Goal: Information Seeking & Learning: Get advice/opinions

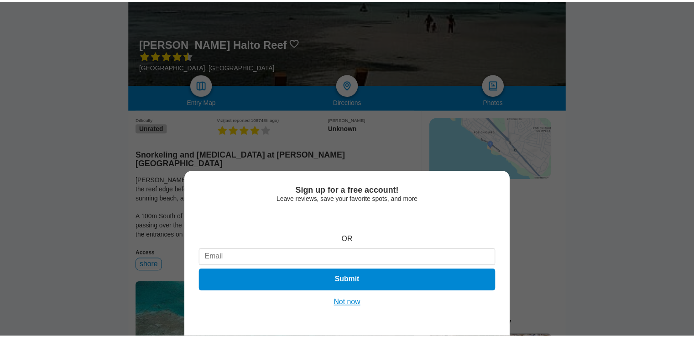
scroll to position [137, 0]
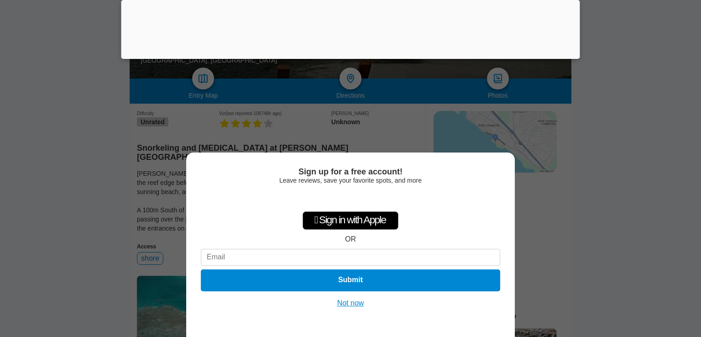
click at [355, 305] on button "Not now" at bounding box center [351, 303] width 32 height 9
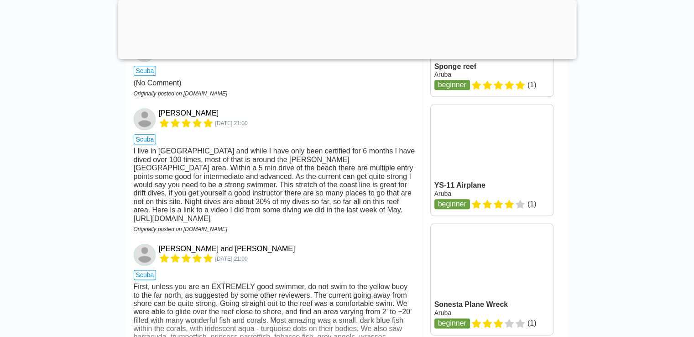
scroll to position [1096, 0]
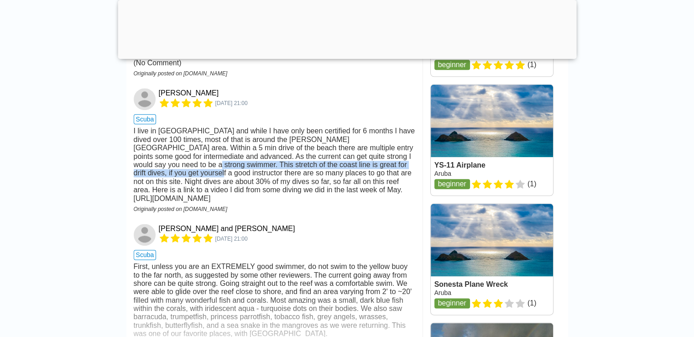
drag, startPoint x: 133, startPoint y: 158, endPoint x: 383, endPoint y: 158, distance: 249.7
click at [407, 160] on div "I live in [GEOGRAPHIC_DATA] and while I have only been certified for 6 months I…" at bounding box center [275, 165] width 282 height 76
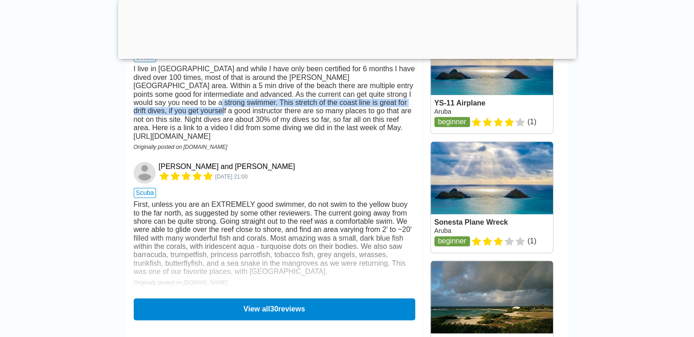
scroll to position [1187, 0]
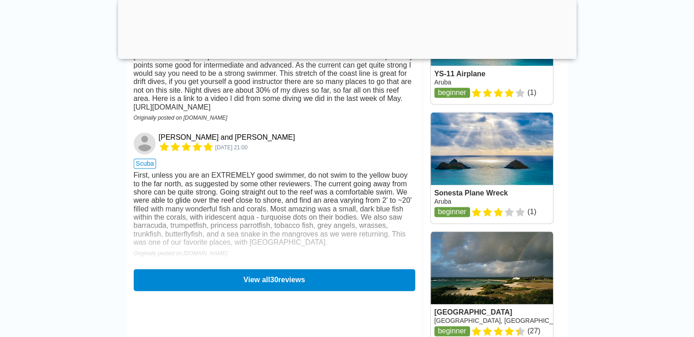
click at [255, 92] on div "I live in [GEOGRAPHIC_DATA] and while I have only been certified for 6 months I…" at bounding box center [275, 74] width 282 height 76
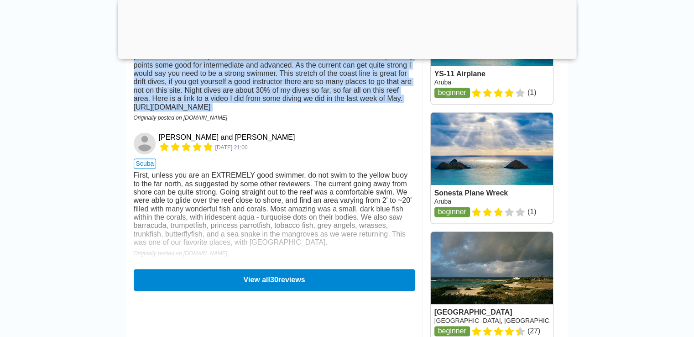
click at [255, 92] on div "I live in [GEOGRAPHIC_DATA] and while I have only been certified for 6 months I…" at bounding box center [275, 74] width 282 height 76
click at [226, 94] on div "I live in [GEOGRAPHIC_DATA] and while I have only been certified for 6 months I…" at bounding box center [275, 74] width 282 height 76
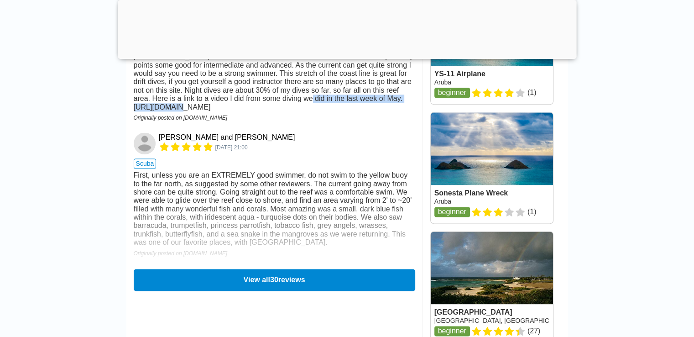
drag, startPoint x: 203, startPoint y: 92, endPoint x: 373, endPoint y: 92, distance: 169.8
click at [373, 92] on div "I live in [GEOGRAPHIC_DATA] and while I have only been certified for 6 months I…" at bounding box center [275, 74] width 282 height 76
copy div "[URL][DOMAIN_NAME]"
click at [255, 270] on button "View all 30 reviews" at bounding box center [274, 280] width 287 height 22
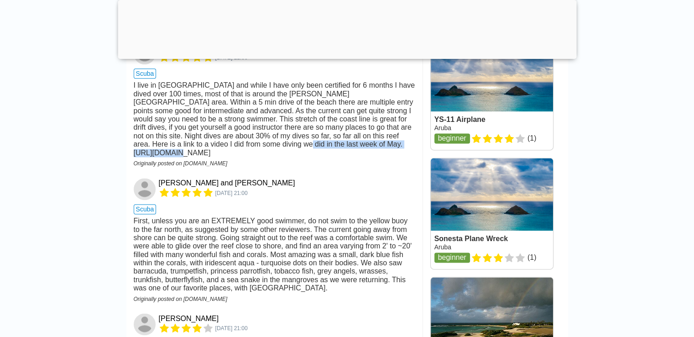
scroll to position [1233, 0]
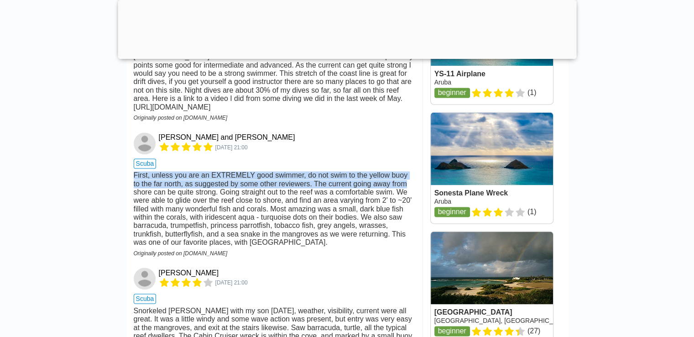
drag, startPoint x: 133, startPoint y: 161, endPoint x: 407, endPoint y: 169, distance: 274.1
click at [407, 171] on div "First, unless you are an EXTREMELY good swimmer, do not swim to the yellow buoy…" at bounding box center [275, 209] width 282 height 76
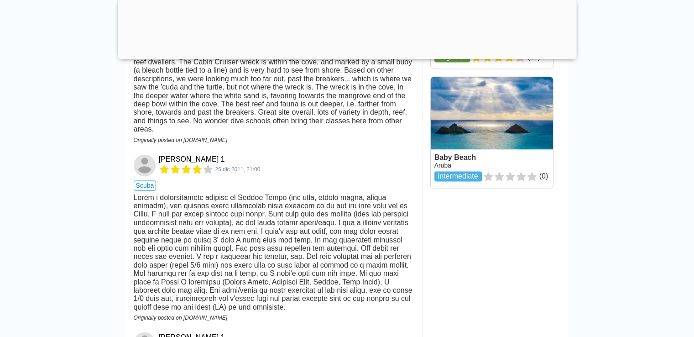
scroll to position [1552, 0]
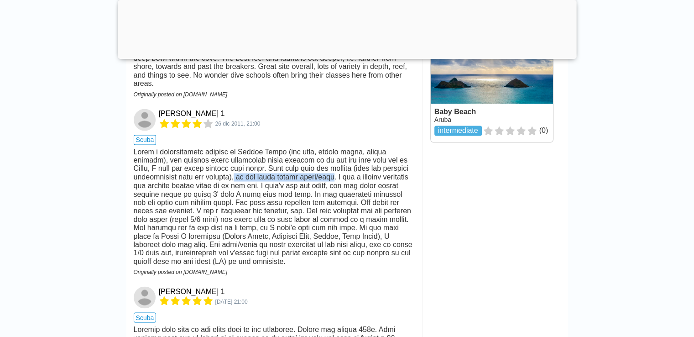
drag, startPoint x: 230, startPoint y: 153, endPoint x: 330, endPoint y: 155, distance: 100.0
click at [330, 155] on div at bounding box center [275, 206] width 282 height 117
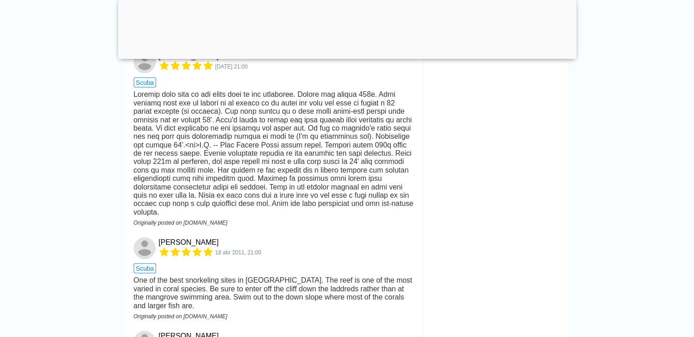
scroll to position [1918, 0]
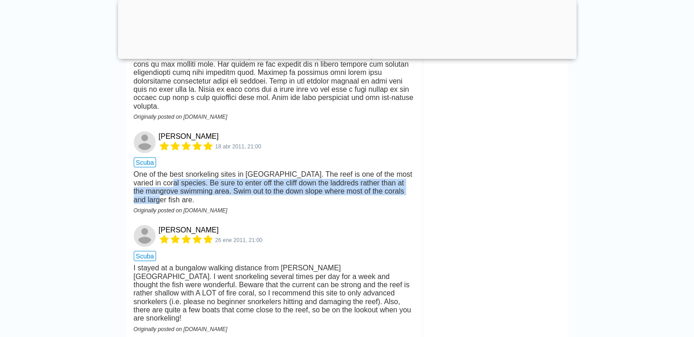
drag, startPoint x: 160, startPoint y: 159, endPoint x: 309, endPoint y: 174, distance: 150.1
click at [309, 174] on div "One of the best snorkeling sites in [GEOGRAPHIC_DATA]. The reef is one of the m…" at bounding box center [275, 187] width 282 height 34
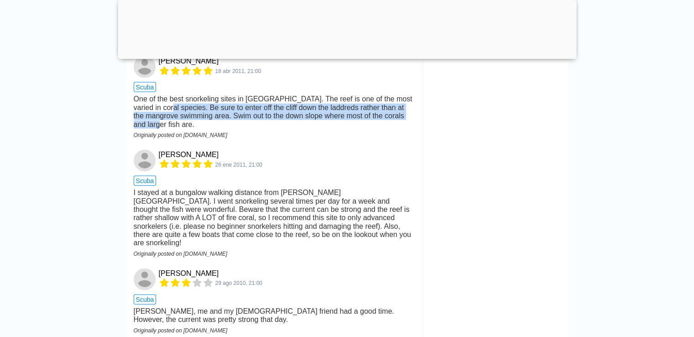
scroll to position [2009, 0]
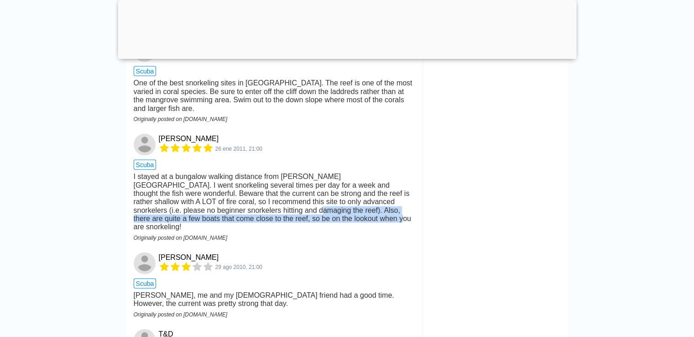
drag, startPoint x: 197, startPoint y: 187, endPoint x: 273, endPoint y: 196, distance: 75.9
click at [273, 196] on div "I stayed at a bungalow walking distance from [PERSON_NAME][GEOGRAPHIC_DATA]. I …" at bounding box center [275, 202] width 282 height 59
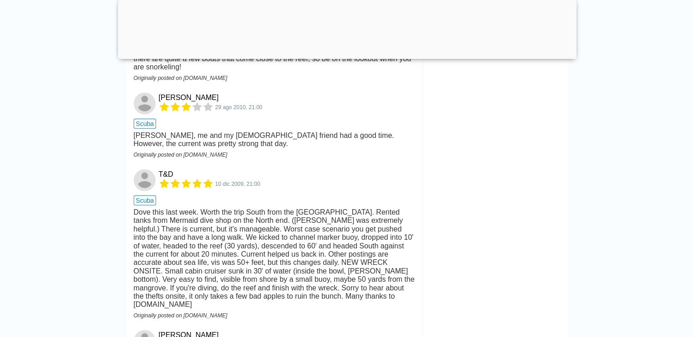
scroll to position [2192, 0]
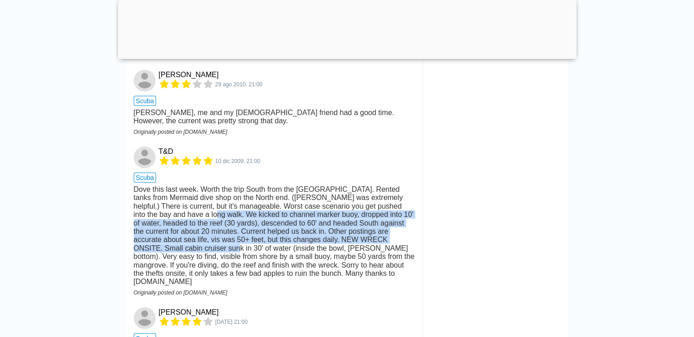
drag, startPoint x: 157, startPoint y: 184, endPoint x: 415, endPoint y: 204, distance: 259.2
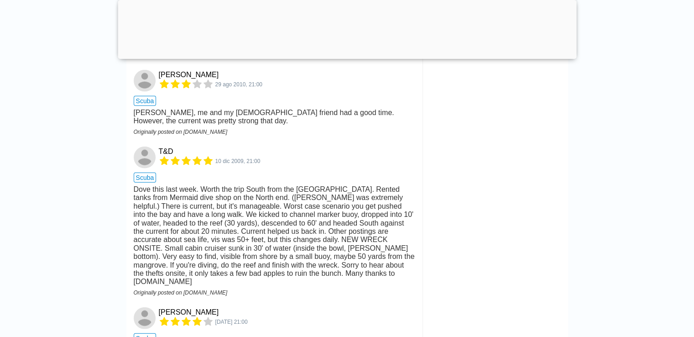
click at [427, 205] on div "Other Locations Nearby [GEOGRAPHIC_DATA], [GEOGRAPHIC_DATA] Unrated ( 20 ) [GEO…" at bounding box center [495, 130] width 145 height 4023
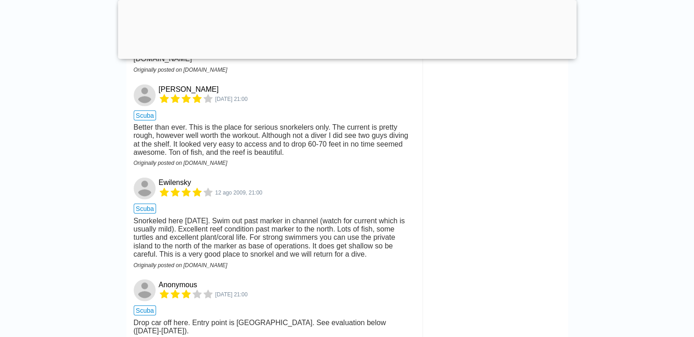
scroll to position [2420, 0]
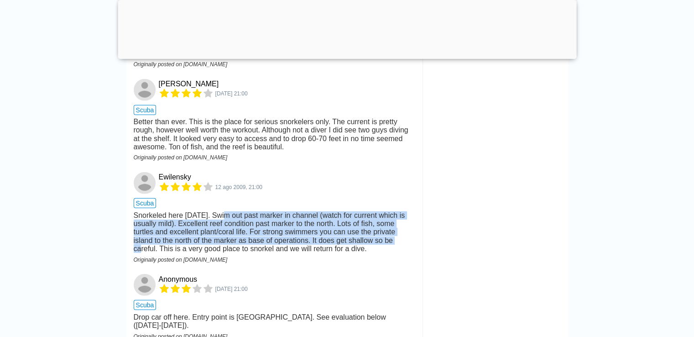
drag, startPoint x: 219, startPoint y: 176, endPoint x: 398, endPoint y: 198, distance: 180.4
click at [398, 211] on div "Snorkeled here [DATE]. Swim out past marker in channel (watch for current which…" at bounding box center [275, 232] width 282 height 42
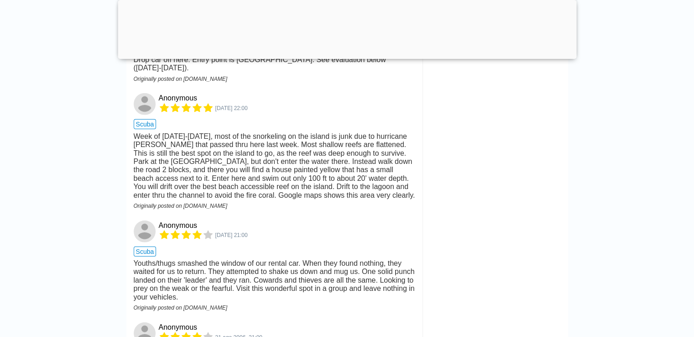
scroll to position [2694, 0]
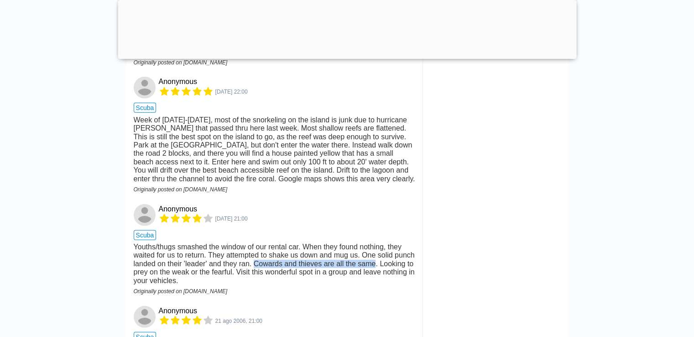
drag, startPoint x: 254, startPoint y: 223, endPoint x: 373, endPoint y: 224, distance: 118.7
click at [373, 243] on div "Youths/thugs smashed the window of our rental car. When they found nothing, the…" at bounding box center [275, 264] width 282 height 42
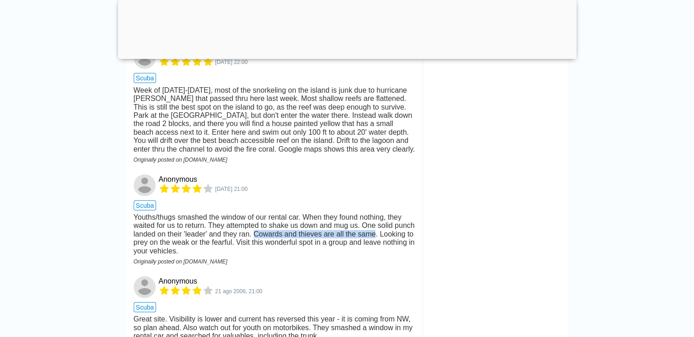
scroll to position [2739, 0]
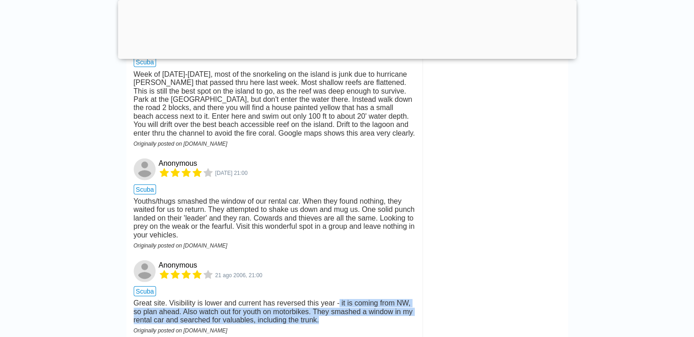
drag, startPoint x: 336, startPoint y: 265, endPoint x: 412, endPoint y: 278, distance: 77.4
click at [412, 299] on div "Great site. Visibility is lower and current has reversed this year - it is comi…" at bounding box center [275, 311] width 282 height 25
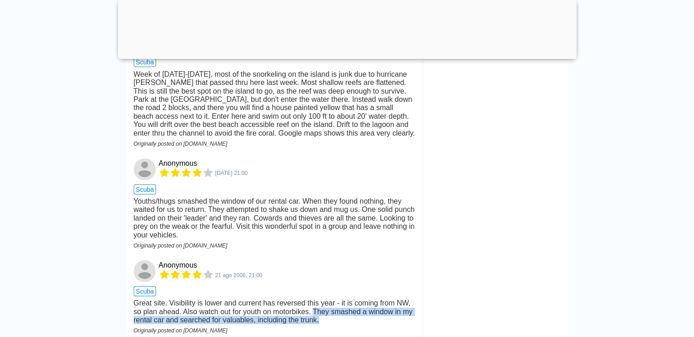
drag, startPoint x: 314, startPoint y: 271, endPoint x: 323, endPoint y: 283, distance: 15.3
click at [323, 299] on div "Great site. Visibility is lower and current has reversed this year - it is comi…" at bounding box center [275, 311] width 282 height 25
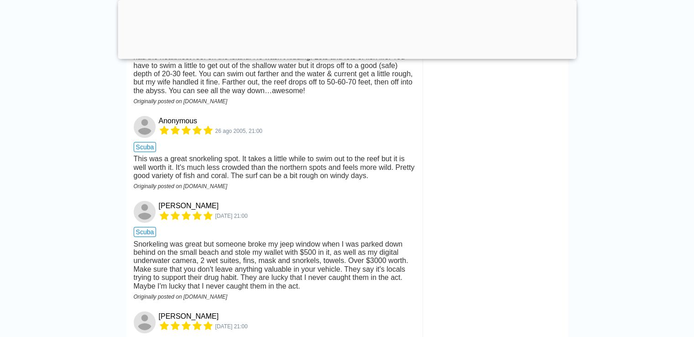
scroll to position [3196, 0]
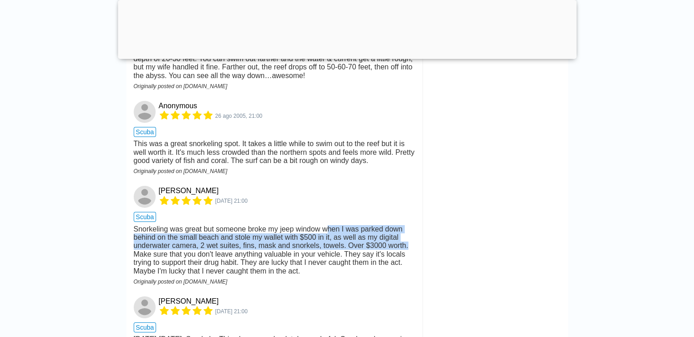
drag, startPoint x: 325, startPoint y: 190, endPoint x: 411, endPoint y: 209, distance: 88.3
click at [411, 225] on div "Snorkeling was great but someone broke my jeep window when I was parked down be…" at bounding box center [275, 250] width 282 height 50
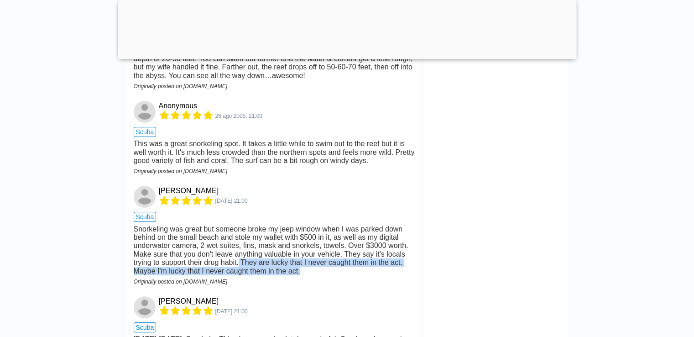
drag, startPoint x: 243, startPoint y: 221, endPoint x: 316, endPoint y: 229, distance: 73.4
click at [316, 229] on div "Snorkeling was great but someone broke my jeep window when I was parked down be…" at bounding box center [275, 250] width 282 height 50
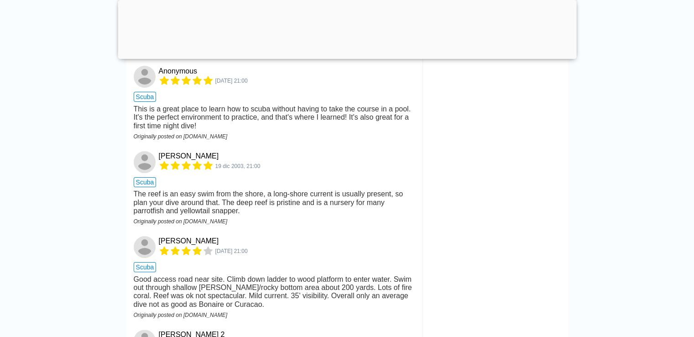
scroll to position [3653, 0]
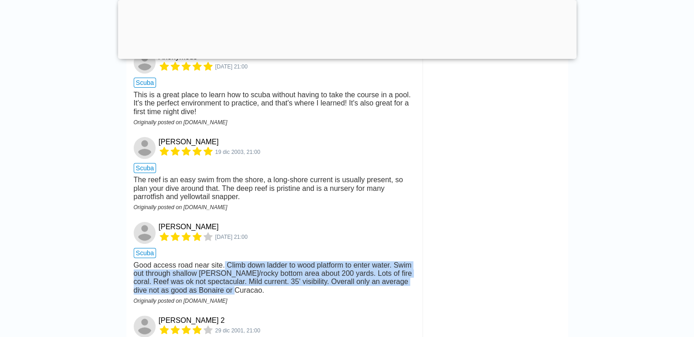
drag, startPoint x: 221, startPoint y: 226, endPoint x: 391, endPoint y: 252, distance: 171.8
click at [391, 261] on div "Good access road near site. Climb down ladder to wood platform to enter water. …" at bounding box center [275, 278] width 282 height 34
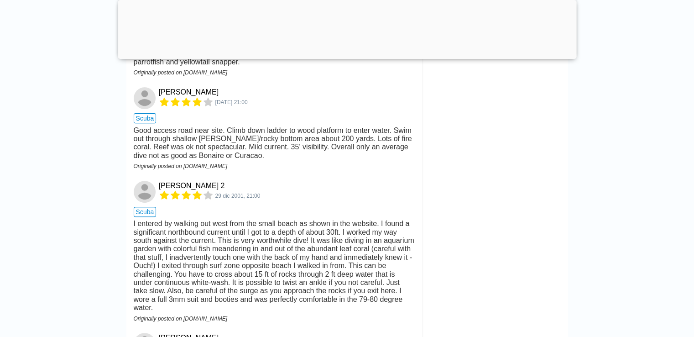
scroll to position [3835, 0]
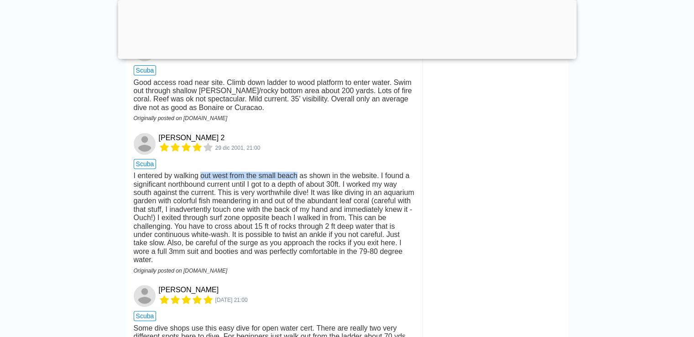
drag, startPoint x: 201, startPoint y: 136, endPoint x: 296, endPoint y: 137, distance: 95.4
click at [296, 172] on div "I entered by walking out west from the small beach as shown in the website. I f…" at bounding box center [275, 218] width 282 height 92
click at [258, 160] on div "scuba" at bounding box center [275, 164] width 282 height 8
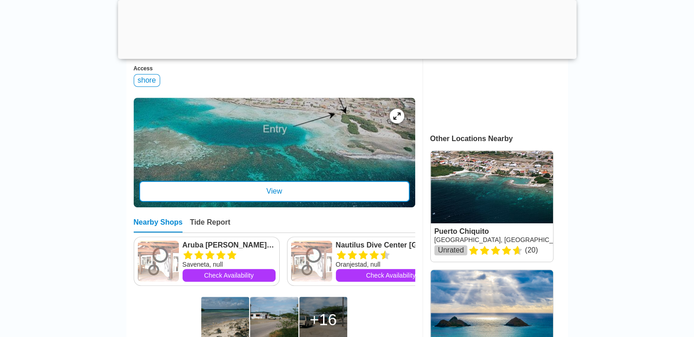
scroll to position [411, 0]
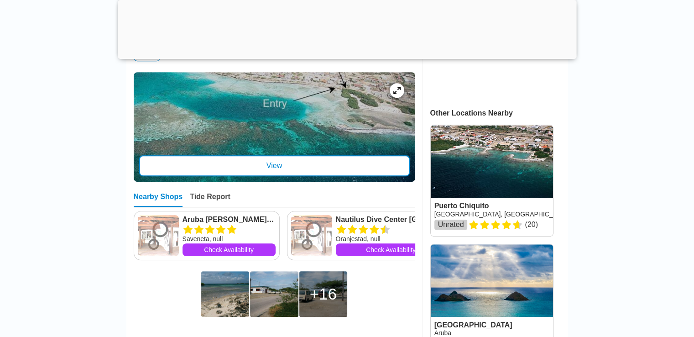
click at [501, 157] on link at bounding box center [492, 180] width 122 height 111
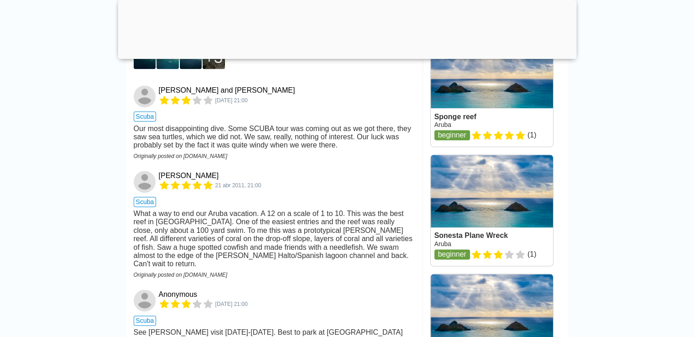
scroll to position [1141, 0]
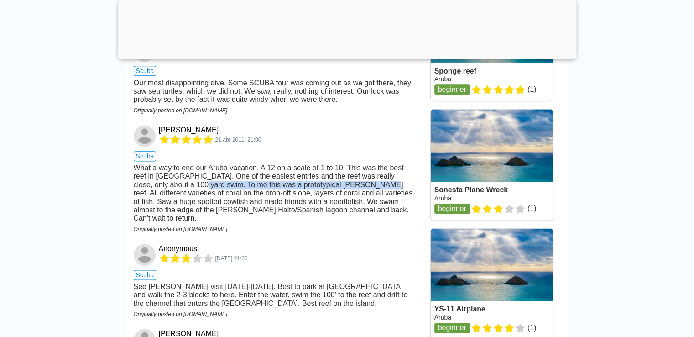
drag, startPoint x: 169, startPoint y: 188, endPoint x: 344, endPoint y: 191, distance: 174.4
click at [344, 191] on div "What a way to end our Aruba vacation. A 12 on a scale of 1 to 10. This was the …" at bounding box center [275, 193] width 282 height 59
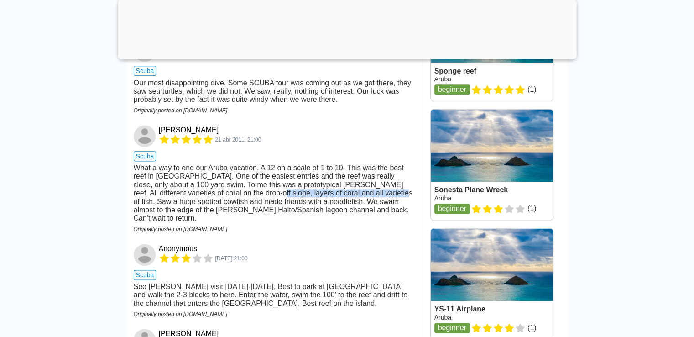
drag, startPoint x: 221, startPoint y: 196, endPoint x: 343, endPoint y: 195, distance: 121.9
click at [343, 195] on div "What a way to end our Aruba vacation. A 12 on a scale of 1 to 10. This was the …" at bounding box center [275, 193] width 282 height 59
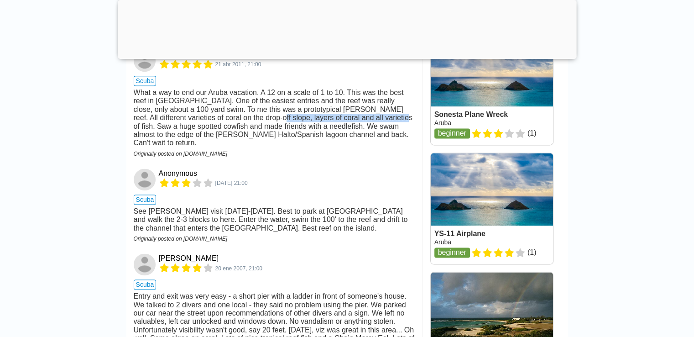
scroll to position [1233, 0]
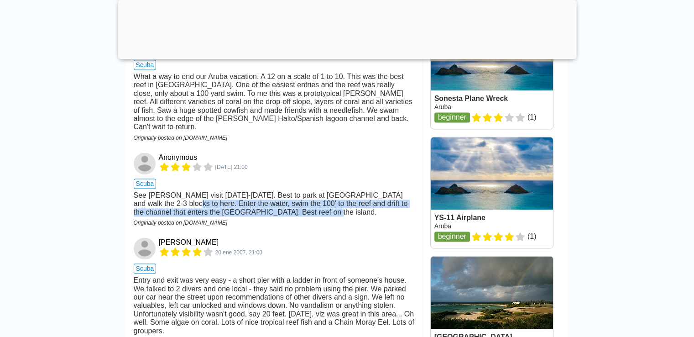
drag, startPoint x: 161, startPoint y: 202, endPoint x: 398, endPoint y: 206, distance: 237.5
click at [404, 206] on div "See [PERSON_NAME] visit [DATE]-[DATE]. Best to park at [GEOGRAPHIC_DATA] and wa…" at bounding box center [275, 203] width 282 height 25
click at [301, 212] on div "Anonymous [DATE] 21:00 scuba See [PERSON_NAME] visit [DATE]-[DATE]. Best to par…" at bounding box center [275, 186] width 282 height 68
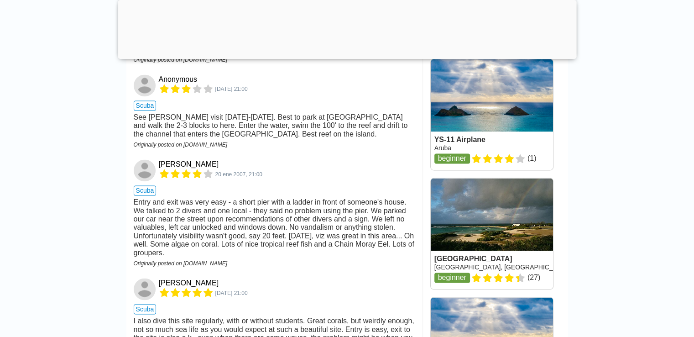
scroll to position [1324, 0]
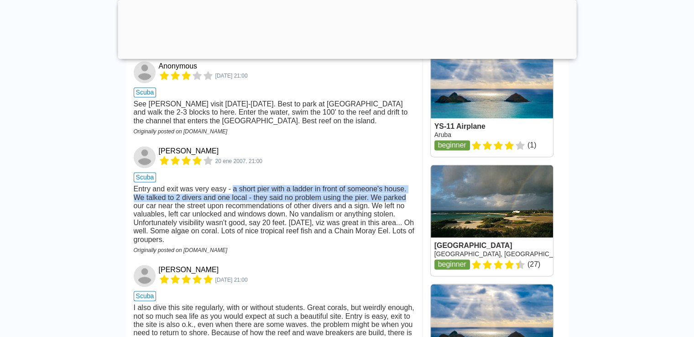
drag, startPoint x: 229, startPoint y: 183, endPoint x: 405, endPoint y: 189, distance: 176.4
click at [405, 189] on div "Entry and exit was very easy - a short pier with a ladder in front of someone's…" at bounding box center [275, 214] width 282 height 59
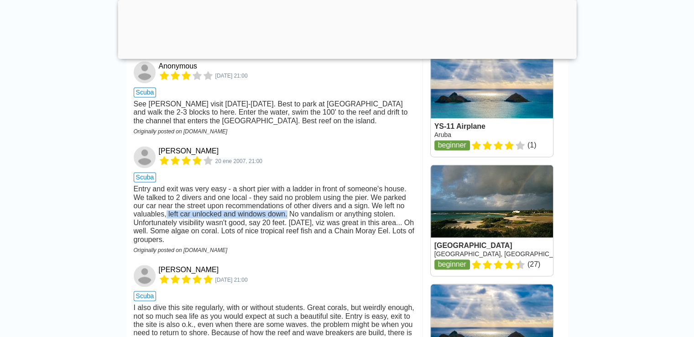
drag, startPoint x: 164, startPoint y: 209, endPoint x: 286, endPoint y: 209, distance: 121.4
click at [286, 209] on div "Entry and exit was very easy - a short pier with a ladder in front of someone's…" at bounding box center [275, 214] width 282 height 59
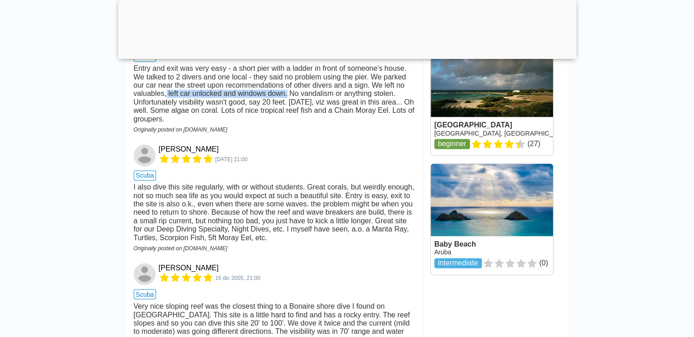
scroll to position [1461, 0]
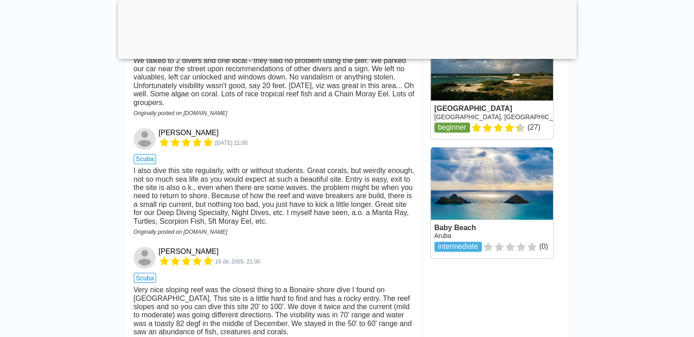
click at [310, 183] on div "I also dive this site regularly, with or without students. Great corals, but we…" at bounding box center [275, 196] width 282 height 59
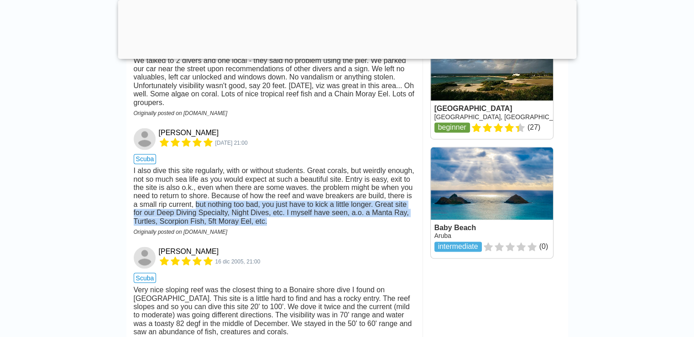
drag, startPoint x: 189, startPoint y: 200, endPoint x: 371, endPoint y: 218, distance: 182.6
click at [371, 218] on div "I also dive this site regularly, with or without students. Great corals, but we…" at bounding box center [275, 196] width 282 height 59
click at [370, 218] on div "I also dive this site regularly, with or without students. Great corals, but we…" at bounding box center [275, 196] width 282 height 59
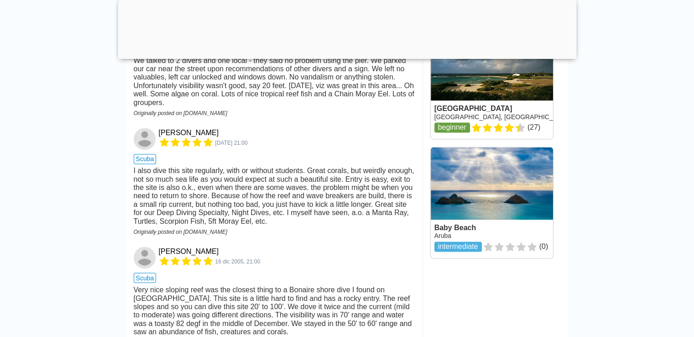
click at [307, 229] on div "Originally posted on [DOMAIN_NAME]" at bounding box center [275, 232] width 282 height 6
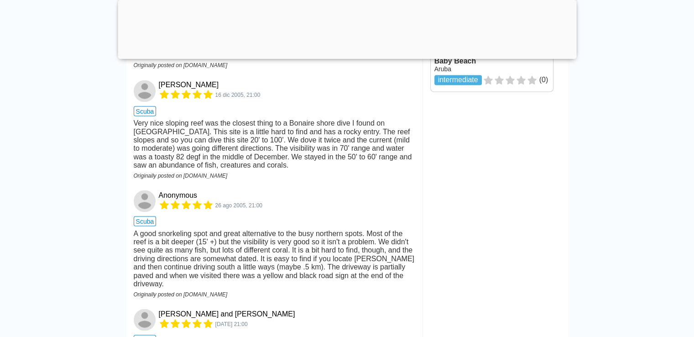
scroll to position [1644, 0]
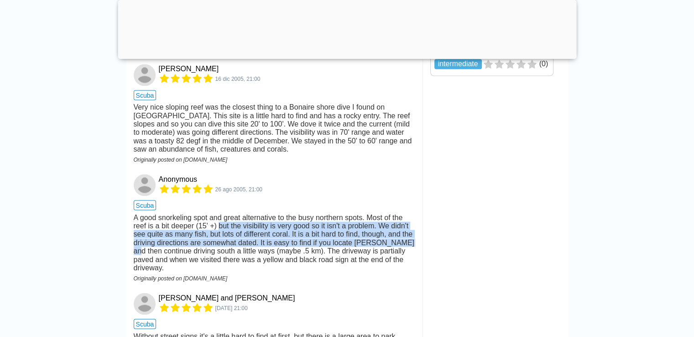
drag, startPoint x: 219, startPoint y: 221, endPoint x: 421, endPoint y: 241, distance: 203.2
click at [421, 241] on div "Write a Review [PERSON_NAME] [DATE] 21:50 scuba [PERSON_NAME] [DATE] 21:50 scub…" at bounding box center [274, 130] width 296 height 1942
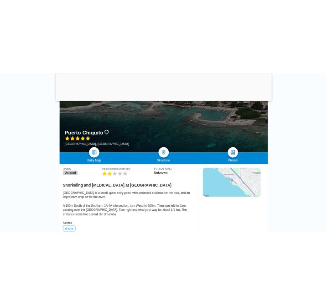
scroll to position [0, 0]
